Goal: Information Seeking & Learning: Learn about a topic

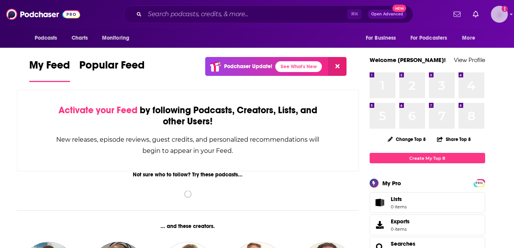
click at [501, 17] on img "Logged in as christina_epic" at bounding box center [499, 14] width 17 height 17
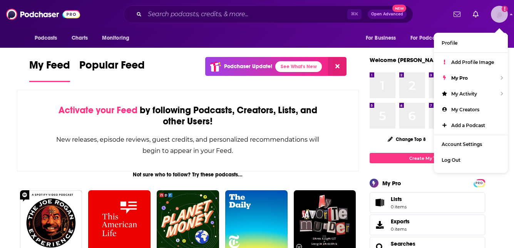
click at [501, 16] on img "Logged in as christina_epic" at bounding box center [499, 14] width 17 height 17
click at [191, 16] on input "Search podcasts, credits, & more..." at bounding box center [246, 14] width 203 height 12
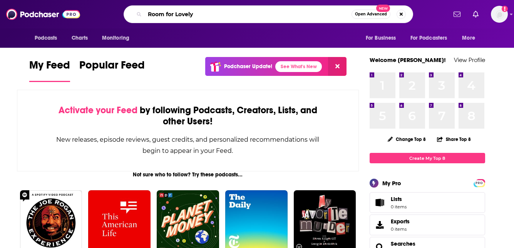
type input "Room for Lovely"
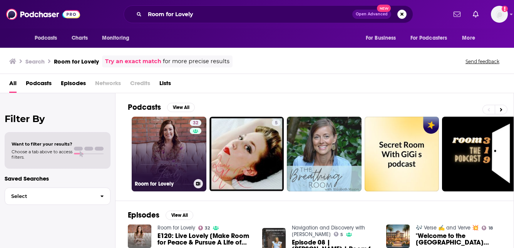
click at [163, 164] on link "32 Room for Lovely" at bounding box center [169, 154] width 75 height 75
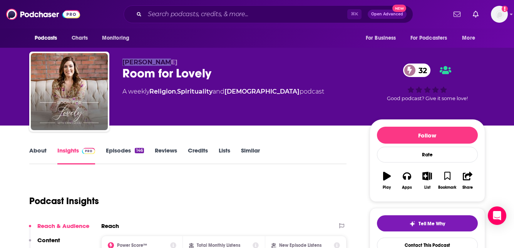
drag, startPoint x: 122, startPoint y: 59, endPoint x: 157, endPoint y: 61, distance: 34.3
click at [157, 61] on span "[PERSON_NAME]" at bounding box center [149, 62] width 55 height 7
click at [122, 152] on link "Episodes 146" at bounding box center [125, 156] width 38 height 18
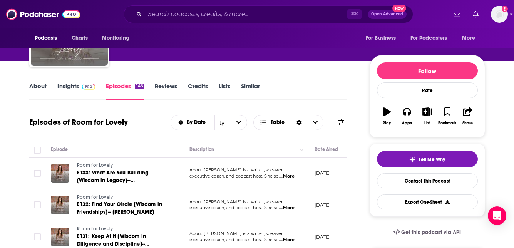
scroll to position [57, 0]
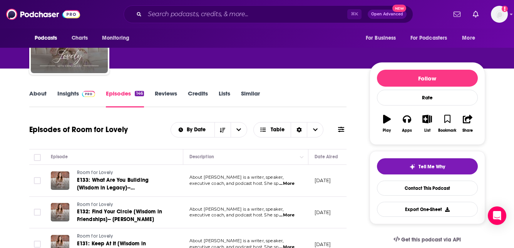
click at [40, 94] on link "About" at bounding box center [37, 99] width 17 height 18
